Goal: Navigation & Orientation: Find specific page/section

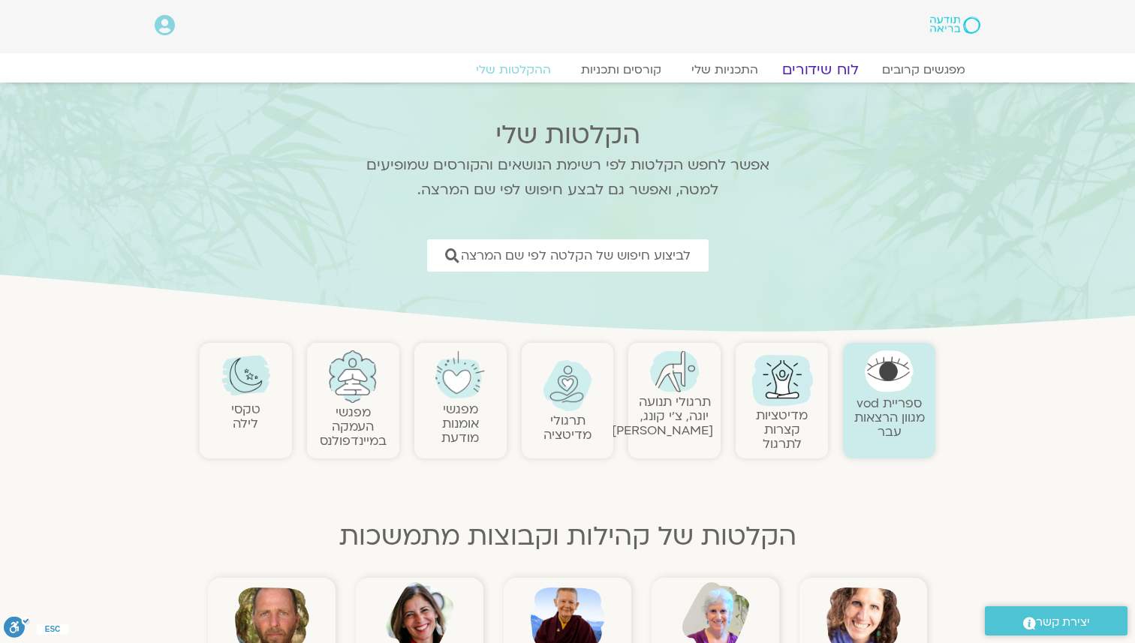
click at [835, 72] on link "לוח שידורים" at bounding box center [820, 70] width 113 height 18
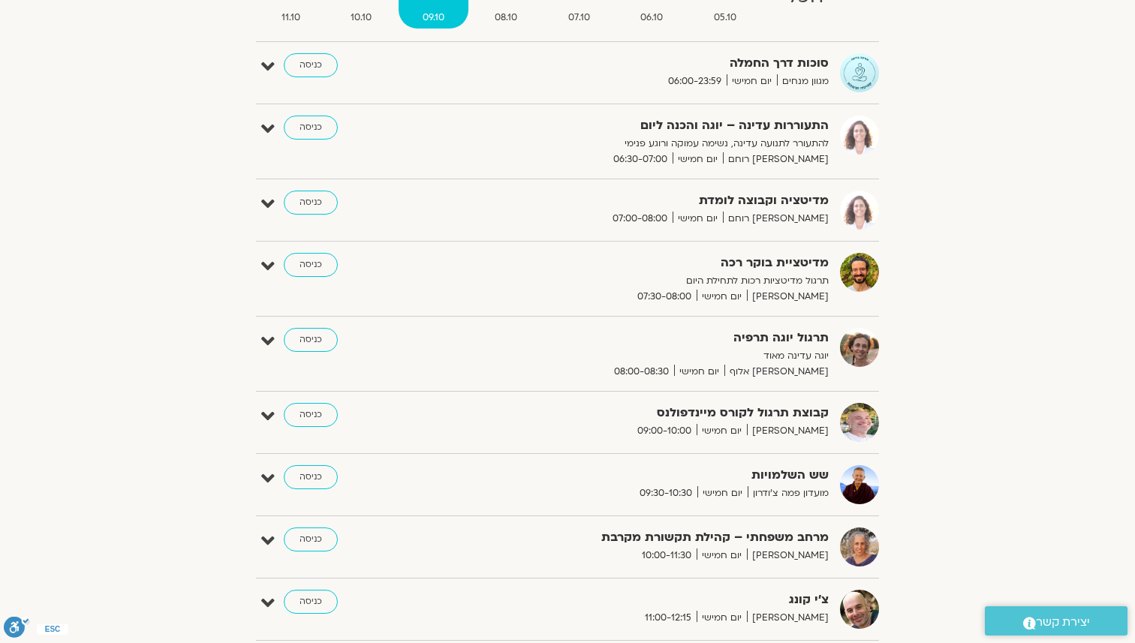
scroll to position [200, 0]
click at [291, 477] on link "כניסה" at bounding box center [311, 476] width 54 height 24
